Goal: Check status

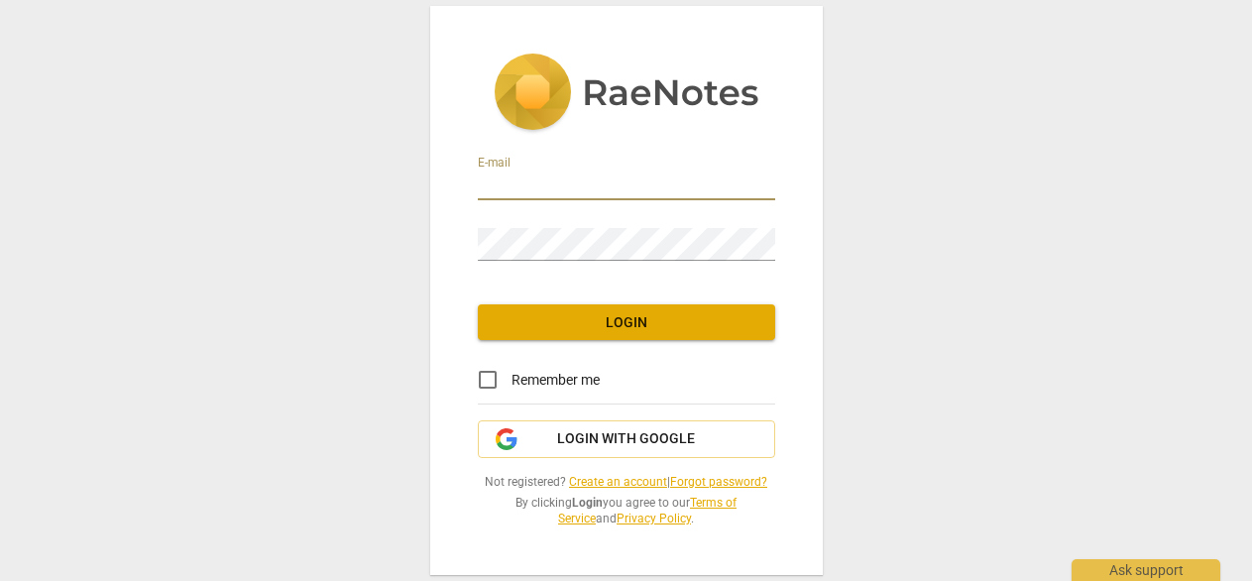
click at [640, 177] on input "email" at bounding box center [626, 185] width 297 height 29
type input "[PERSON_NAME][EMAIL_ADDRESS][DOMAIN_NAME]"
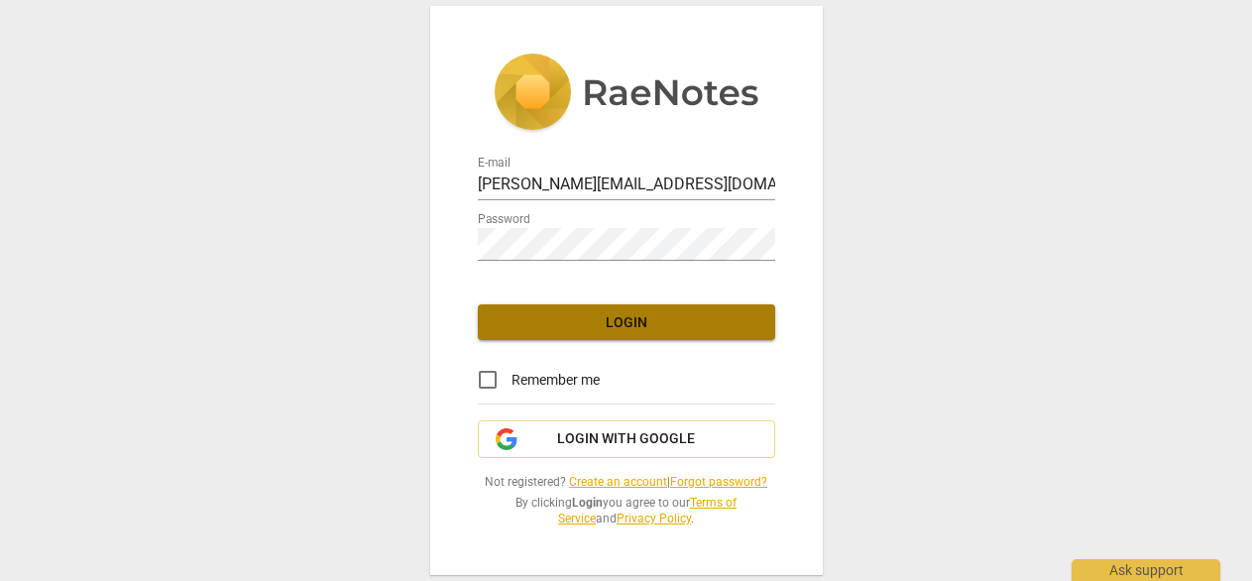
click at [640, 313] on span "Login" at bounding box center [627, 323] width 266 height 20
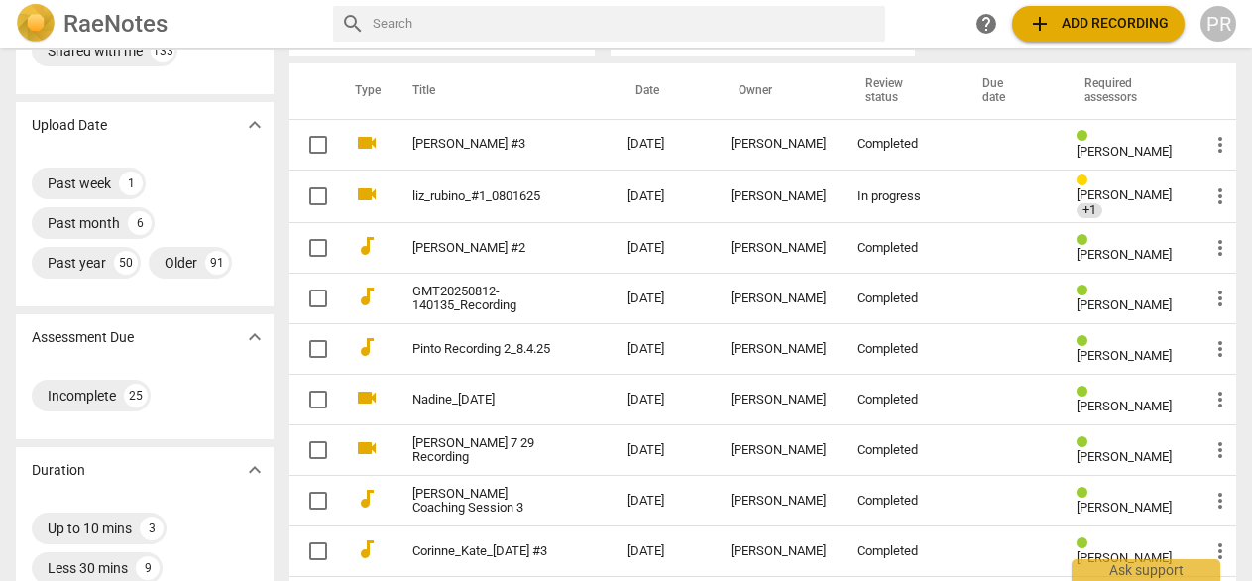
scroll to position [144, 0]
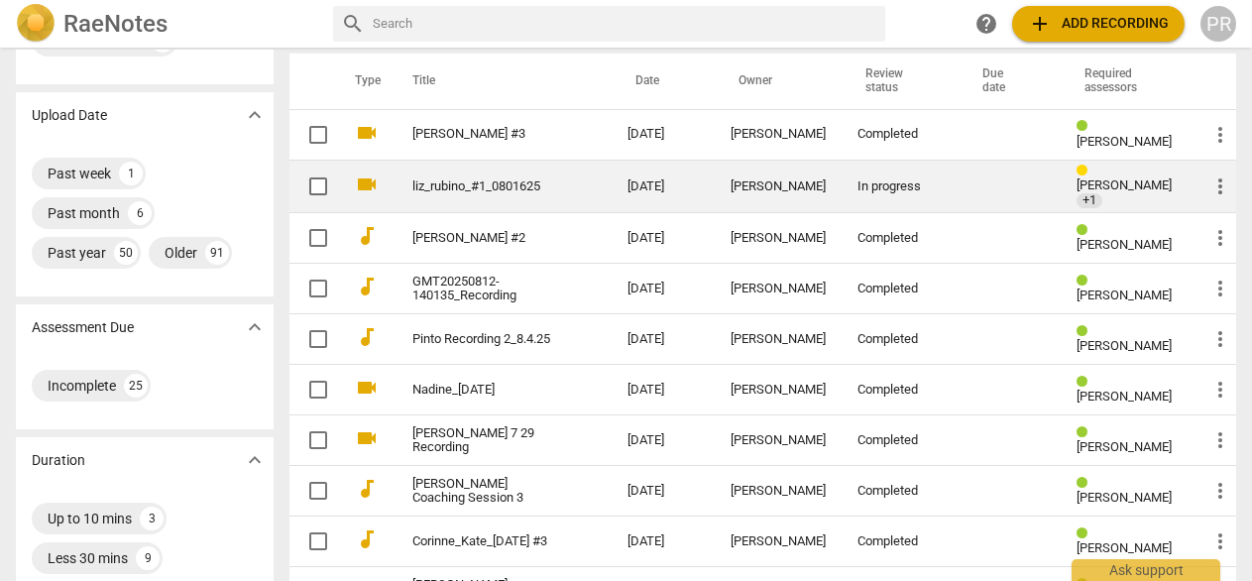
click at [857, 184] on div "In progress" at bounding box center [899, 186] width 85 height 15
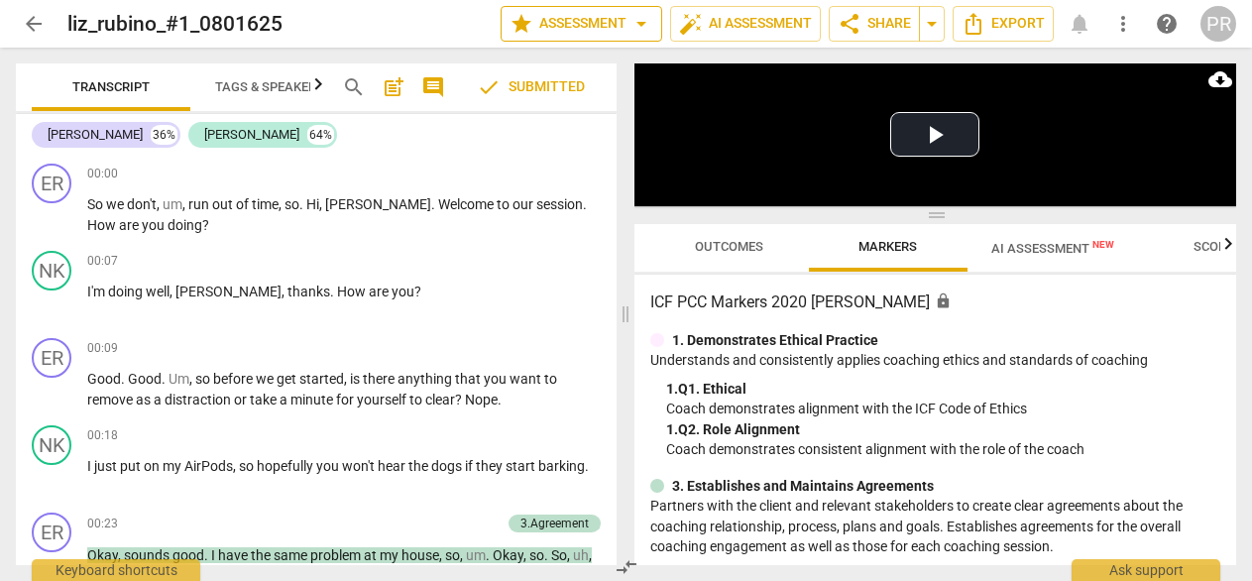
click at [629, 17] on span "arrow_drop_down" at bounding box center [641, 24] width 24 height 24
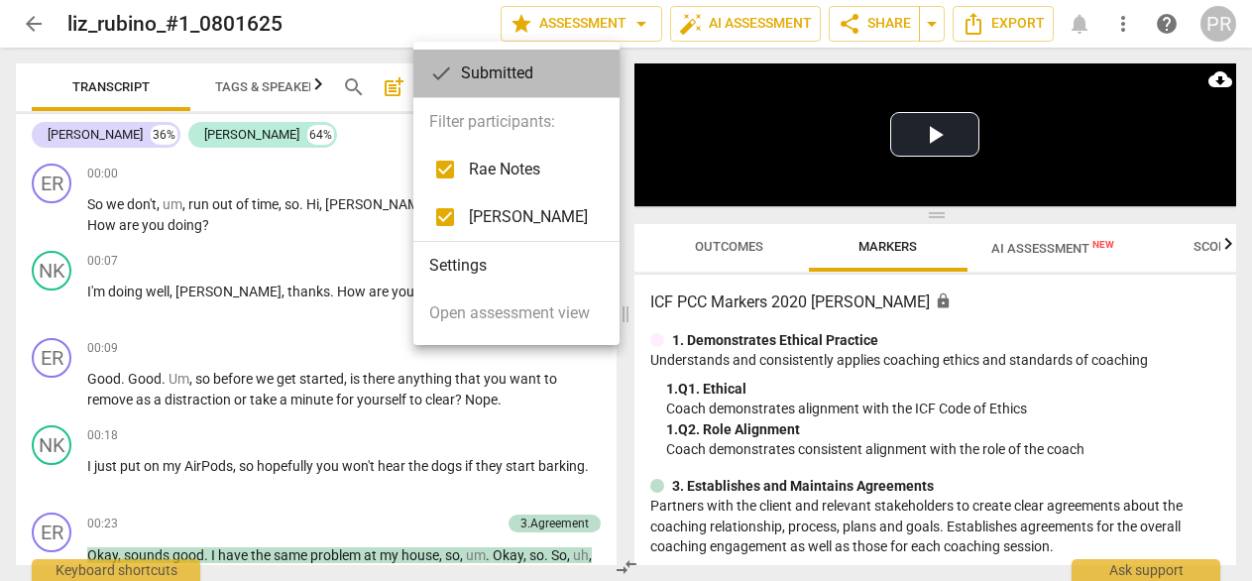
click at [522, 68] on div "check Submitted" at bounding box center [516, 74] width 206 height 48
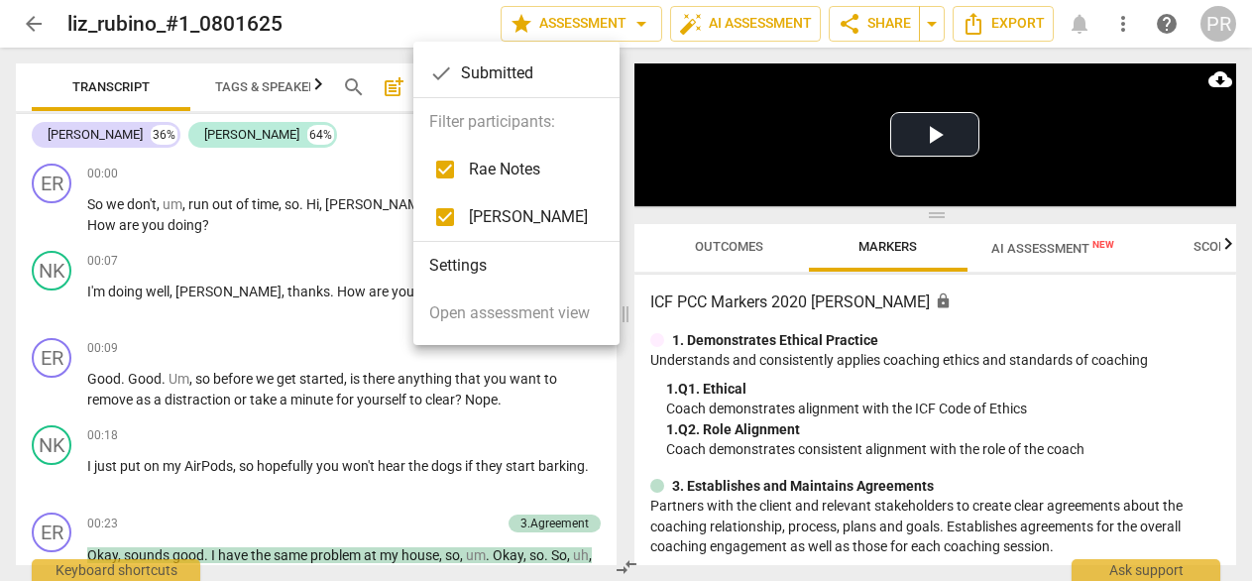
click at [583, 395] on div at bounding box center [626, 290] width 1252 height 581
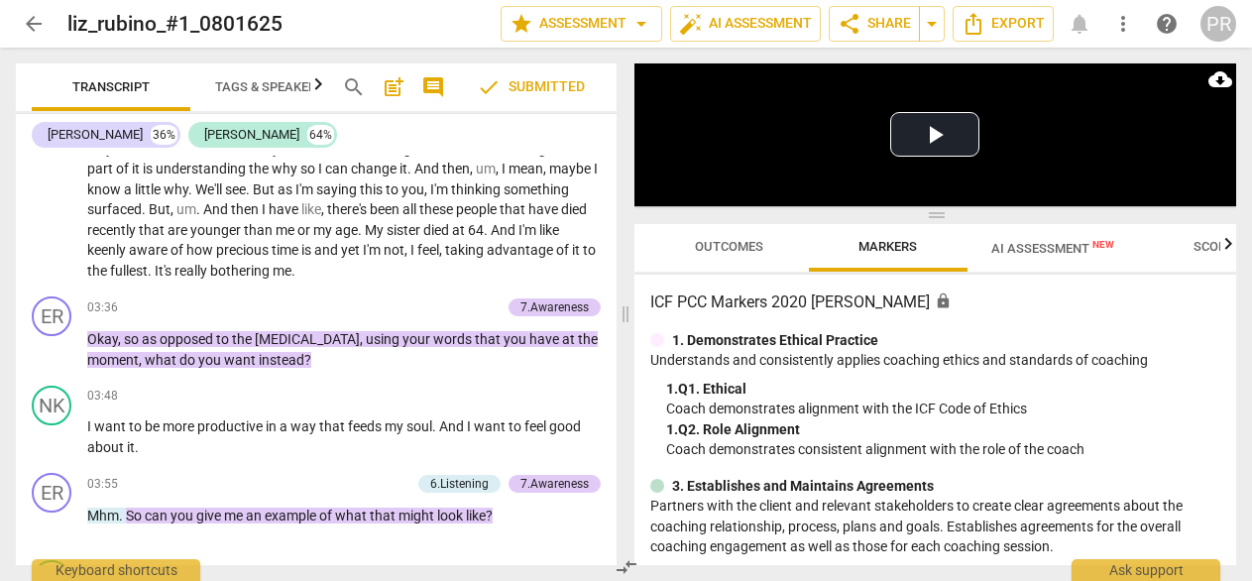
scroll to position [1160, 0]
